Goal: Find specific page/section: Find specific page/section

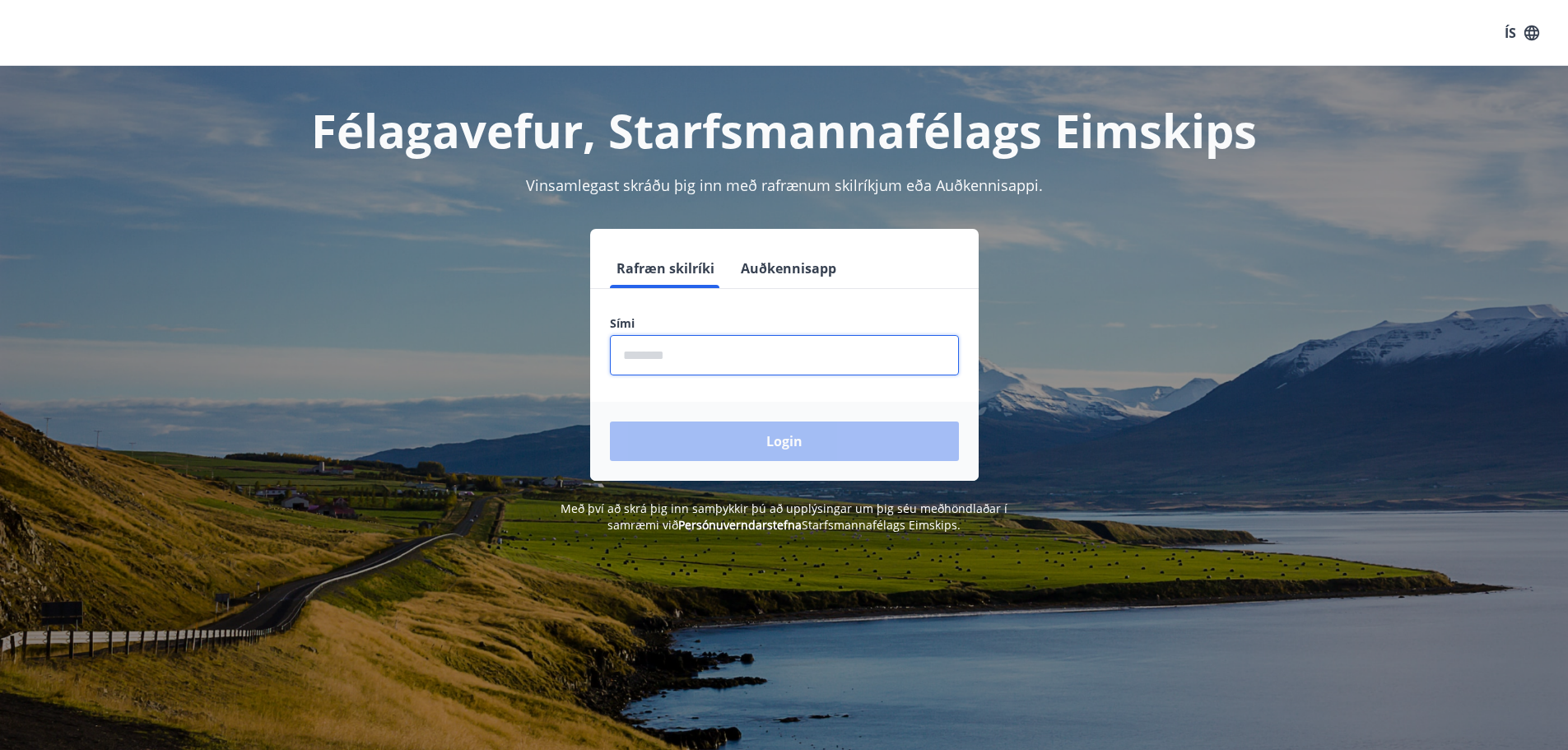
click at [768, 355] on input "phone" at bounding box center [784, 355] width 349 height 40
type input "********"
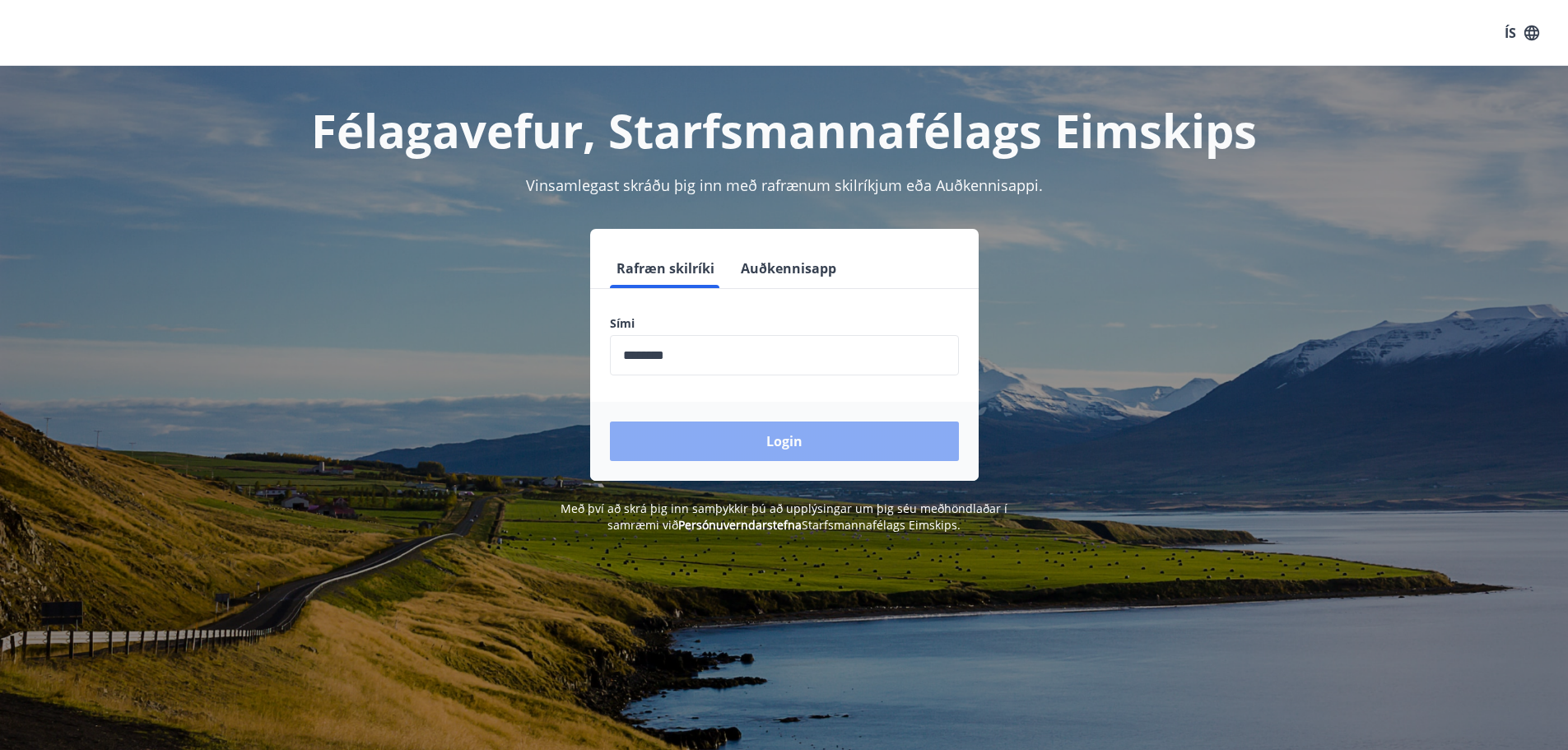
click at [726, 441] on button "Login" at bounding box center [784, 441] width 349 height 39
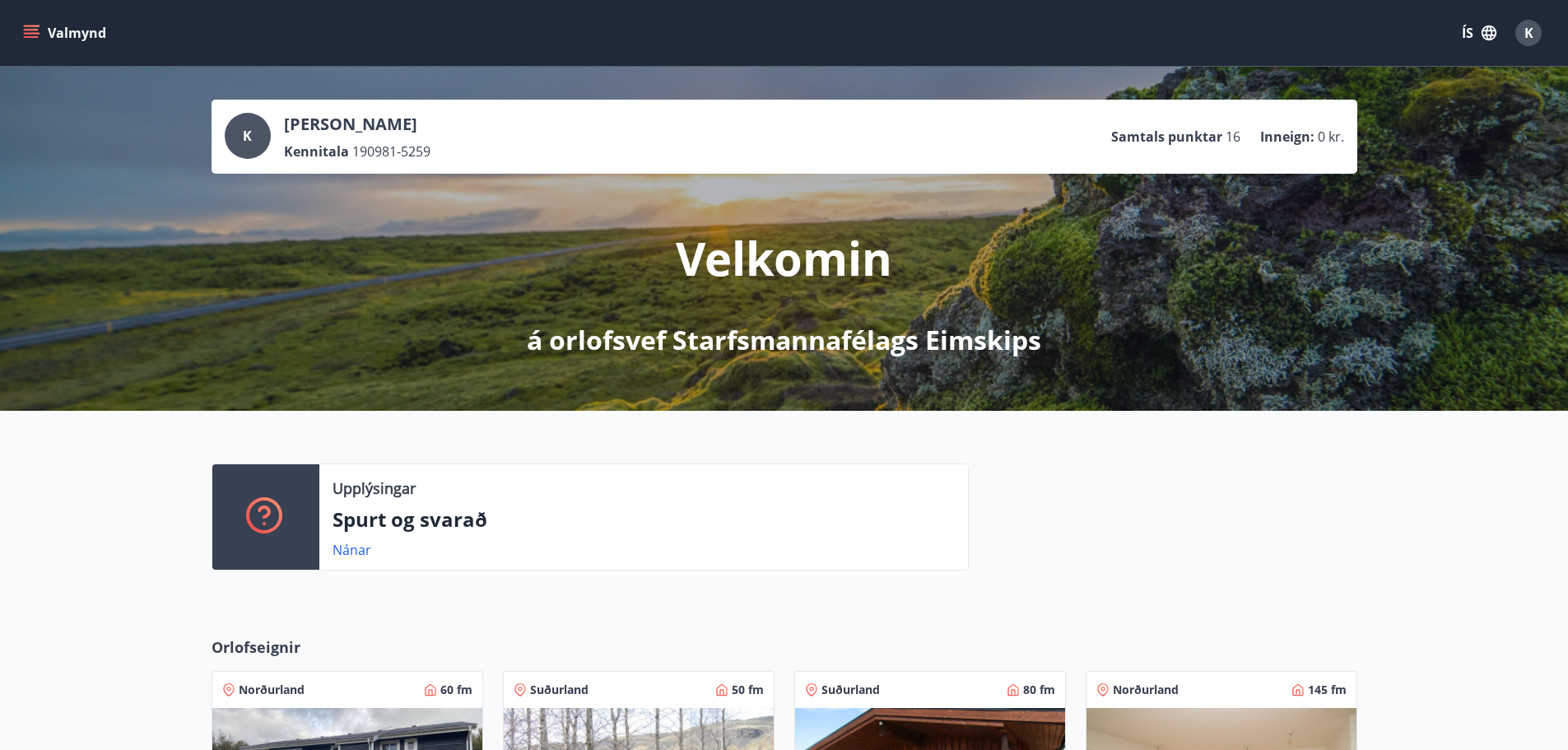
click at [26, 33] on icon "menu" at bounding box center [33, 33] width 18 height 2
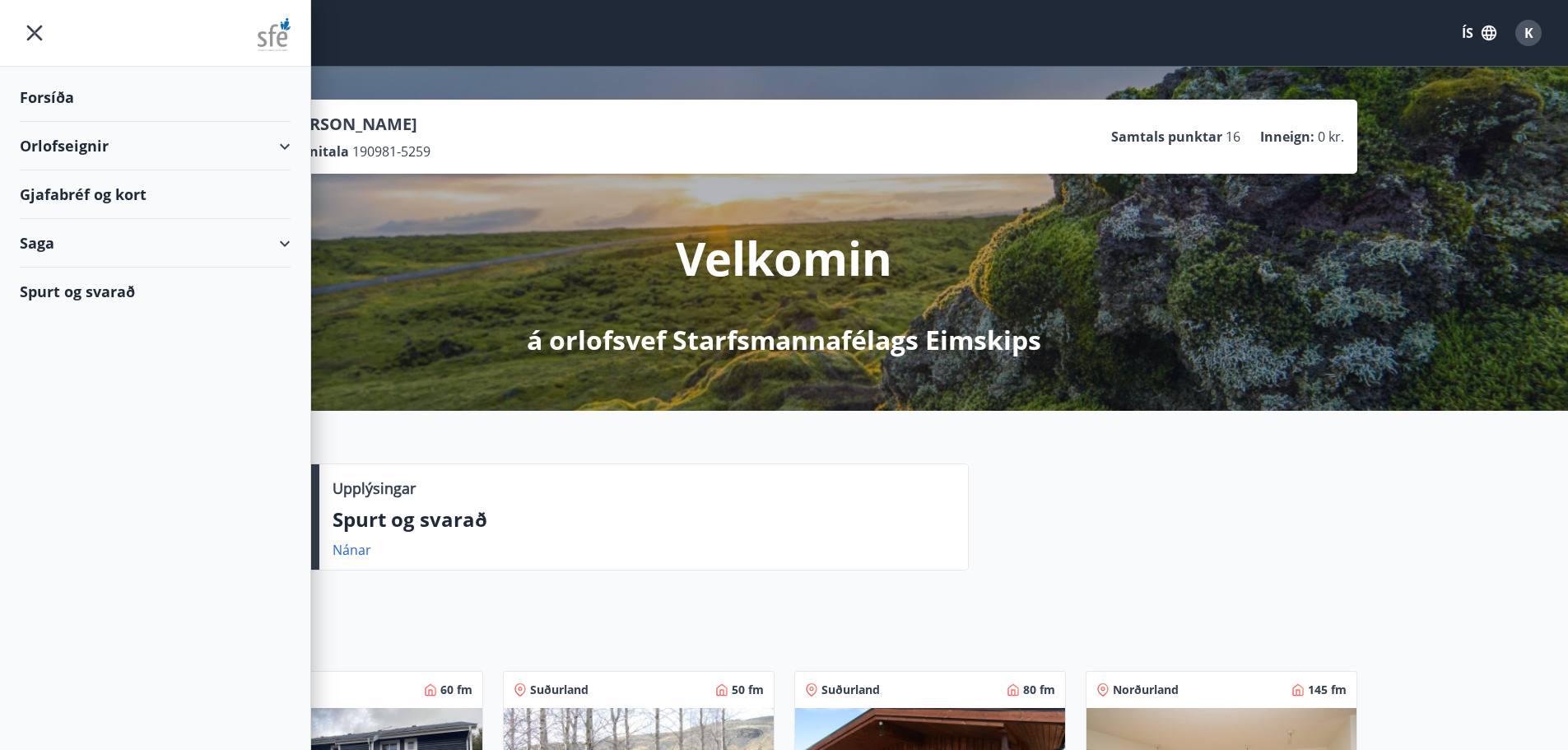
click at [127, 193] on div "Gjafabréf og kort" at bounding box center [155, 194] width 271 height 49
click at [1524, 32] on span "K" at bounding box center [1529, 33] width 9 height 18
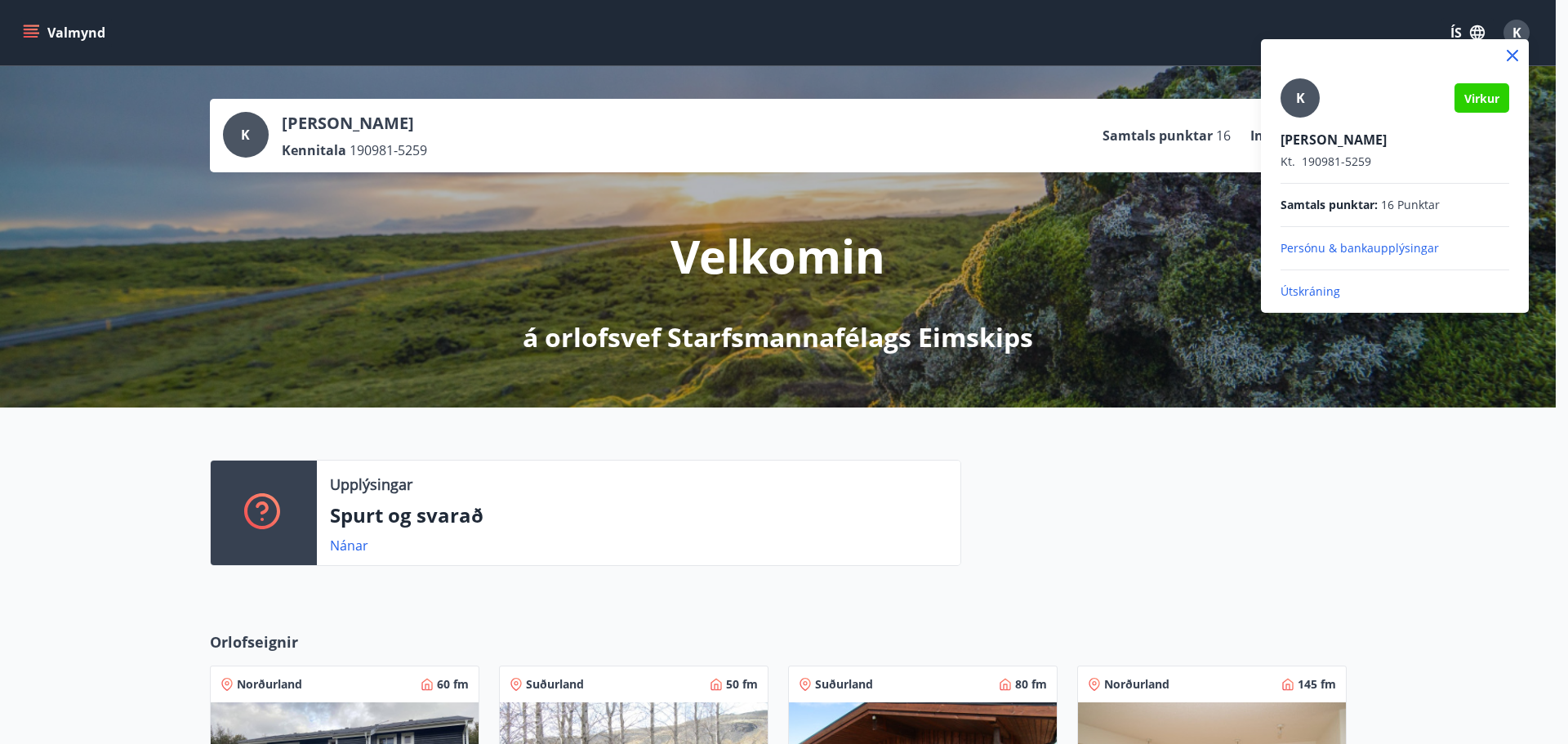
click at [1338, 157] on p "Kt. 190981-5259" at bounding box center [1394, 162] width 229 height 17
click at [1521, 47] on icon at bounding box center [1512, 56] width 20 height 20
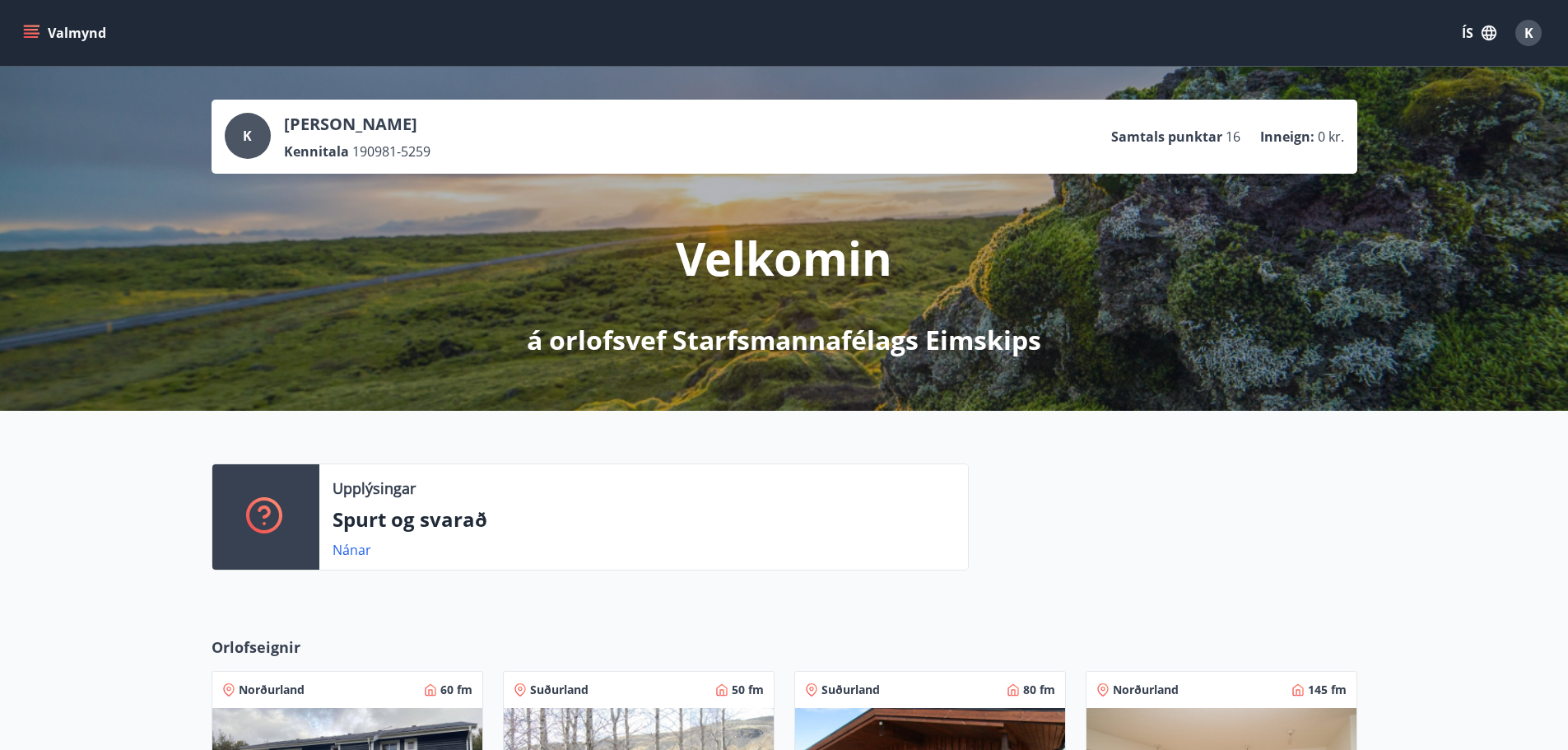
click at [39, 30] on icon "menu" at bounding box center [32, 33] width 17 height 17
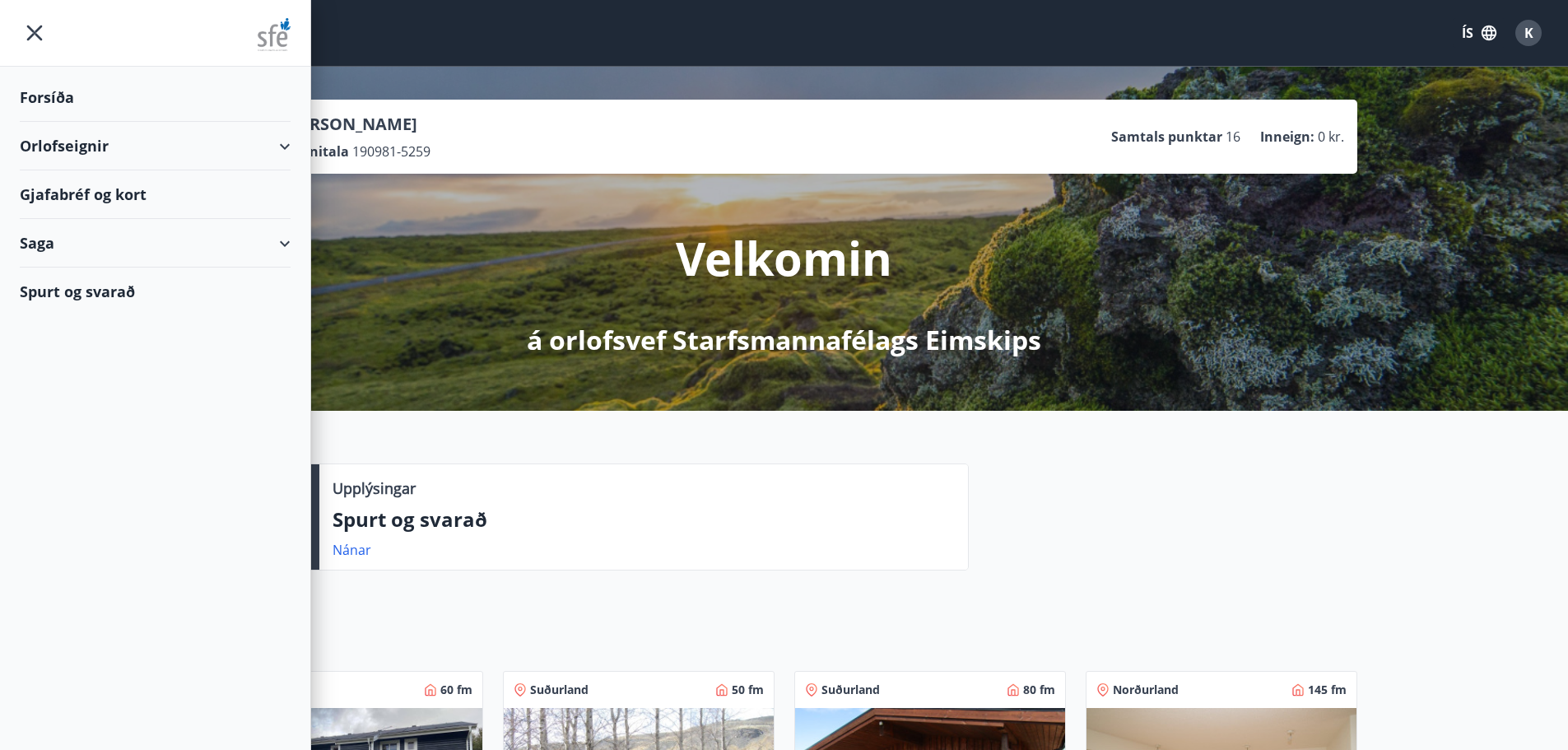
click at [112, 193] on div "Gjafabréf og kort" at bounding box center [155, 194] width 271 height 49
